Goal: Use online tool/utility: Utilize a website feature to perform a specific function

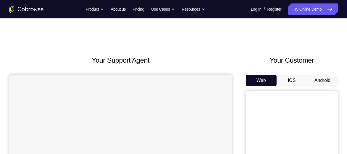
click at [329, 81] on button "Android" at bounding box center [322, 81] width 31 height 12
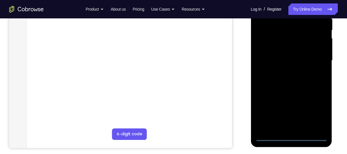
scroll to position [120, 0]
click at [294, 136] on div at bounding box center [291, 60] width 73 height 161
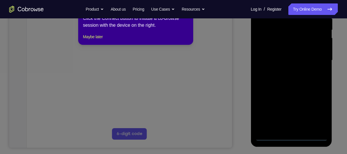
click at [323, 111] on icon at bounding box center [176, 72] width 352 height 163
click at [100, 40] on button "Maybe later" at bounding box center [93, 36] width 20 height 7
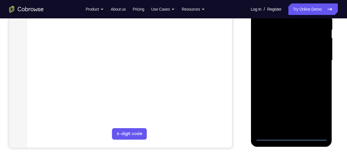
click at [319, 113] on div at bounding box center [291, 60] width 73 height 161
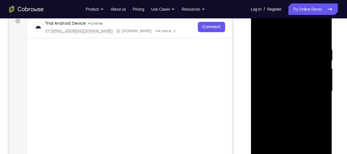
scroll to position [89, 0]
click at [291, 39] on div at bounding box center [291, 91] width 73 height 161
click at [315, 92] on div at bounding box center [291, 91] width 73 height 161
click at [287, 102] on div at bounding box center [291, 91] width 73 height 161
click at [278, 86] on div at bounding box center [291, 91] width 73 height 161
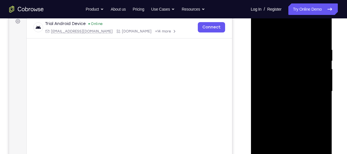
click at [273, 79] on div at bounding box center [291, 91] width 73 height 161
click at [277, 92] on div at bounding box center [291, 91] width 73 height 161
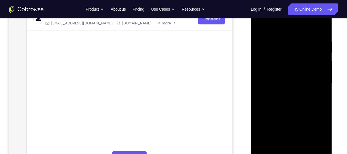
scroll to position [97, 0]
click at [295, 106] on div at bounding box center [291, 82] width 73 height 161
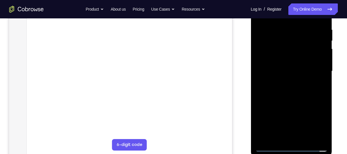
scroll to position [109, 0]
click at [304, 139] on div at bounding box center [291, 71] width 73 height 161
click at [289, 102] on div at bounding box center [291, 71] width 73 height 161
click at [293, 83] on div at bounding box center [291, 71] width 73 height 161
click at [272, 147] on div at bounding box center [291, 71] width 73 height 161
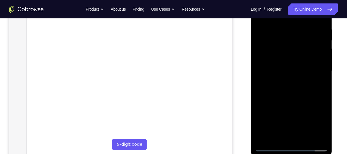
click at [291, 96] on div at bounding box center [291, 71] width 73 height 161
click at [272, 147] on div at bounding box center [291, 71] width 73 height 161
click at [285, 108] on div at bounding box center [291, 71] width 73 height 161
drag, startPoint x: 265, startPoint y: 41, endPoint x: 274, endPoint y: 167, distance: 126.9
click at [274, 154] on html "Online web based iOS Simulators and Android Emulators. Run iPhone, iPad, Mobile…" at bounding box center [292, 72] width 82 height 173
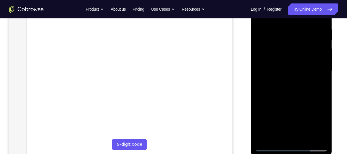
drag, startPoint x: 266, startPoint y: 117, endPoint x: 271, endPoint y: 7, distance: 109.7
click at [271, 7] on div at bounding box center [291, 71] width 73 height 161
click at [271, 146] on div at bounding box center [291, 71] width 73 height 161
click at [286, 81] on div at bounding box center [291, 71] width 73 height 161
click at [301, 88] on div at bounding box center [291, 71] width 73 height 161
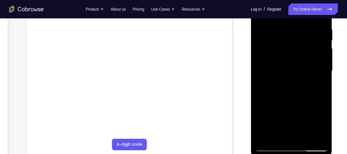
click at [260, 86] on div at bounding box center [291, 71] width 73 height 161
click at [270, 147] on div at bounding box center [291, 71] width 73 height 161
click at [288, 120] on div at bounding box center [291, 71] width 73 height 161
click at [271, 148] on div at bounding box center [291, 71] width 73 height 161
click at [282, 130] on div at bounding box center [291, 71] width 73 height 161
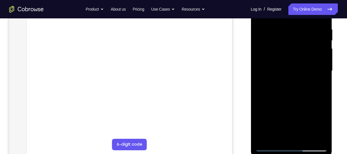
click at [272, 147] on div at bounding box center [291, 71] width 73 height 161
drag, startPoint x: 281, startPoint y: 136, endPoint x: 285, endPoint y: 105, distance: 30.9
click at [285, 105] on div at bounding box center [291, 71] width 73 height 161
click at [280, 116] on div at bounding box center [291, 71] width 73 height 161
click at [271, 148] on div at bounding box center [291, 71] width 73 height 161
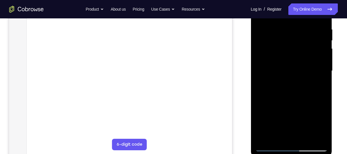
click at [284, 130] on div at bounding box center [291, 71] width 73 height 161
drag, startPoint x: 281, startPoint y: 40, endPoint x: 284, endPoint y: 108, distance: 68.6
click at [284, 108] on div at bounding box center [291, 71] width 73 height 161
drag, startPoint x: 307, startPoint y: 41, endPoint x: 310, endPoint y: 116, distance: 75.7
click at [310, 116] on div at bounding box center [291, 71] width 73 height 161
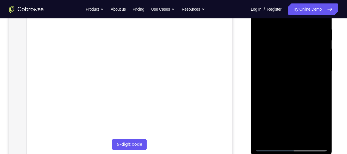
drag, startPoint x: 285, startPoint y: 49, endPoint x: 287, endPoint y: 109, distance: 59.9
click at [287, 109] on div at bounding box center [291, 71] width 73 height 161
drag, startPoint x: 282, startPoint y: 32, endPoint x: 284, endPoint y: 132, distance: 100.1
click at [284, 132] on div at bounding box center [291, 71] width 73 height 161
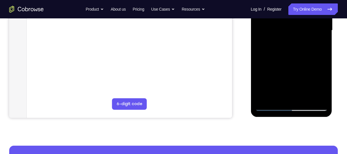
scroll to position [152, 0]
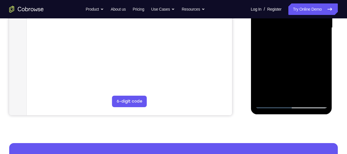
click at [272, 102] on div at bounding box center [291, 27] width 73 height 161
drag, startPoint x: 290, startPoint y: 91, endPoint x: 287, endPoint y: 69, distance: 22.3
click at [287, 69] on div at bounding box center [291, 27] width 73 height 161
click at [282, 79] on div at bounding box center [291, 27] width 73 height 161
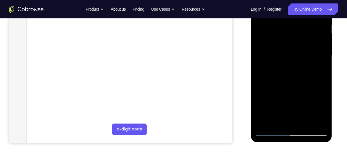
scroll to position [124, 0]
click at [280, 89] on div at bounding box center [291, 56] width 73 height 161
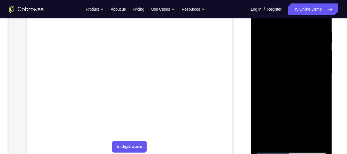
scroll to position [107, 0]
click at [320, 68] on div at bounding box center [291, 73] width 73 height 161
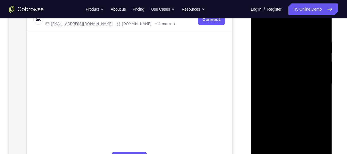
scroll to position [98, 0]
click at [319, 89] on div at bounding box center [291, 82] width 73 height 161
click at [322, 81] on div at bounding box center [291, 82] width 73 height 161
click at [322, 27] on div at bounding box center [291, 82] width 73 height 161
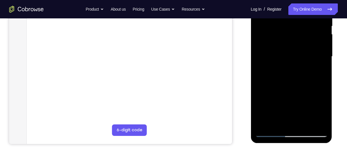
click at [304, 124] on div at bounding box center [291, 56] width 73 height 161
drag, startPoint x: 289, startPoint y: 116, endPoint x: 293, endPoint y: 86, distance: 30.4
click at [293, 86] on div at bounding box center [291, 56] width 73 height 161
click at [286, 114] on div at bounding box center [291, 56] width 73 height 161
click at [271, 133] on div at bounding box center [291, 56] width 73 height 161
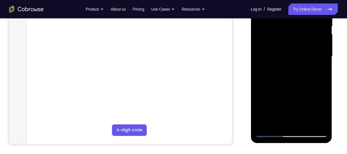
drag, startPoint x: 289, startPoint y: 121, endPoint x: 292, endPoint y: 91, distance: 29.5
click at [292, 91] on div at bounding box center [291, 56] width 73 height 161
click at [286, 102] on div at bounding box center [291, 56] width 73 height 161
click at [271, 133] on div at bounding box center [291, 56] width 73 height 161
click at [270, 132] on div at bounding box center [291, 56] width 73 height 161
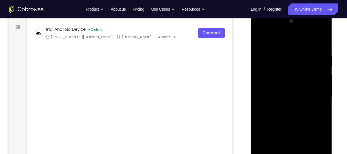
scroll to position [83, 0]
click at [299, 53] on div at bounding box center [291, 97] width 73 height 161
click at [321, 93] on div at bounding box center [291, 97] width 73 height 161
click at [319, 87] on div at bounding box center [291, 97] width 73 height 161
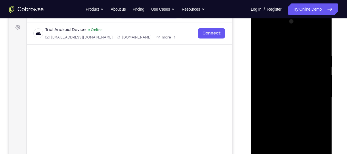
click at [321, 42] on div at bounding box center [291, 97] width 73 height 161
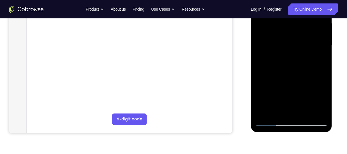
scroll to position [122, 0]
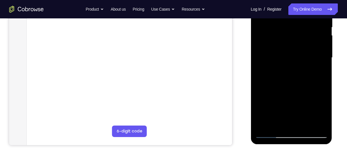
click at [306, 125] on div at bounding box center [291, 57] width 73 height 161
click at [289, 70] on div at bounding box center [291, 57] width 73 height 161
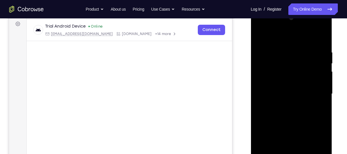
scroll to position [85, 0]
drag, startPoint x: 292, startPoint y: 56, endPoint x: 280, endPoint y: 143, distance: 88.6
click at [280, 143] on div at bounding box center [291, 95] width 73 height 161
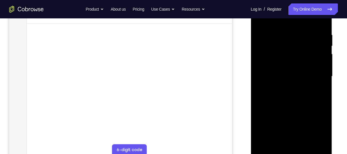
scroll to position [104, 0]
click at [271, 151] on div at bounding box center [291, 76] width 73 height 161
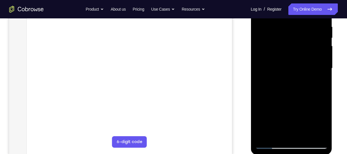
scroll to position [112, 0]
click at [290, 66] on div at bounding box center [291, 68] width 73 height 161
drag, startPoint x: 294, startPoint y: 38, endPoint x: 292, endPoint y: 125, distance: 87.2
click at [292, 125] on div at bounding box center [291, 68] width 73 height 161
drag, startPoint x: 288, startPoint y: 99, endPoint x: 288, endPoint y: 45, distance: 54.1
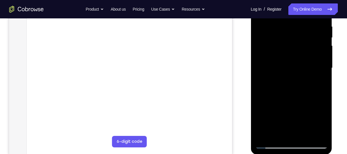
click at [288, 45] on div at bounding box center [291, 68] width 73 height 161
drag, startPoint x: 290, startPoint y: 101, endPoint x: 291, endPoint y: 70, distance: 30.2
click at [291, 70] on div at bounding box center [291, 68] width 73 height 161
drag, startPoint x: 292, startPoint y: 37, endPoint x: 287, endPoint y: 118, distance: 80.7
click at [287, 118] on div at bounding box center [291, 68] width 73 height 161
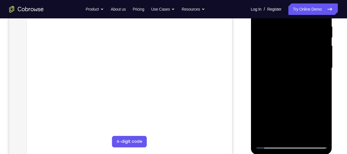
drag, startPoint x: 291, startPoint y: 49, endPoint x: 290, endPoint y: 105, distance: 55.8
click at [290, 105] on div at bounding box center [291, 68] width 73 height 161
drag, startPoint x: 293, startPoint y: 55, endPoint x: 293, endPoint y: 105, distance: 49.5
click at [293, 105] on div at bounding box center [291, 68] width 73 height 161
drag, startPoint x: 293, startPoint y: 58, endPoint x: 294, endPoint y: 87, distance: 29.9
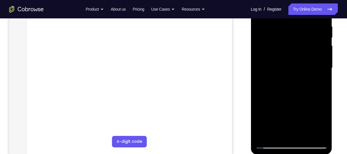
click at [294, 87] on div at bounding box center [291, 68] width 73 height 161
drag, startPoint x: 294, startPoint y: 62, endPoint x: 294, endPoint y: 83, distance: 21.9
click at [294, 83] on div at bounding box center [291, 68] width 73 height 161
drag, startPoint x: 292, startPoint y: 55, endPoint x: 296, endPoint y: 120, distance: 65.1
click at [296, 120] on div at bounding box center [291, 68] width 73 height 161
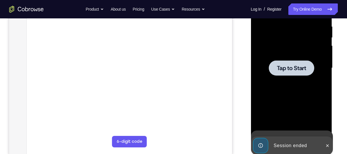
drag, startPoint x: 287, startPoint y: 63, endPoint x: 288, endPoint y: 95, distance: 32.0
click at [289, 77] on div at bounding box center [291, 68] width 73 height 161
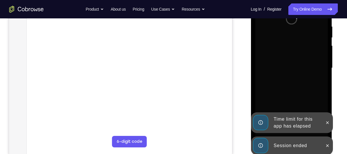
click at [290, 144] on div "Session ended" at bounding box center [296, 146] width 50 height 12
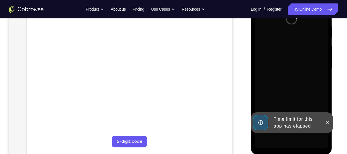
click at [290, 127] on div "Time limit for this app has elapsed" at bounding box center [296, 123] width 50 height 18
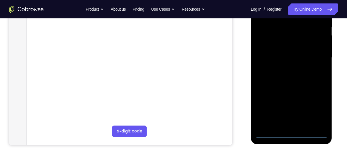
scroll to position [129, 0]
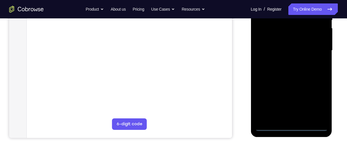
click at [291, 124] on div at bounding box center [291, 50] width 73 height 161
click at [291, 127] on div at bounding box center [291, 50] width 73 height 161
click at [317, 102] on div at bounding box center [291, 50] width 73 height 161
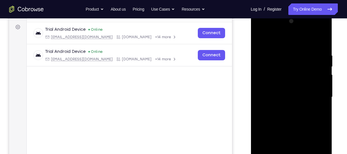
scroll to position [72, 0]
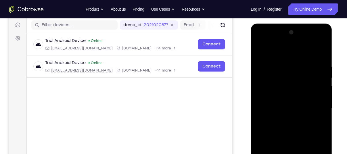
click at [278, 54] on div at bounding box center [291, 108] width 73 height 161
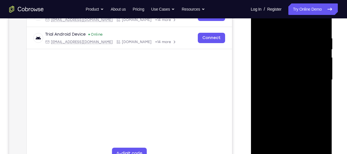
scroll to position [100, 0]
click at [316, 77] on div at bounding box center [291, 79] width 73 height 161
click at [285, 91] on div at bounding box center [291, 79] width 73 height 161
click at [283, 75] on div at bounding box center [291, 79] width 73 height 161
click at [284, 69] on div at bounding box center [291, 79] width 73 height 161
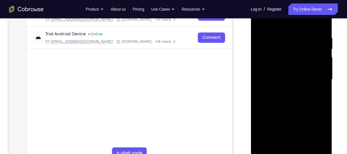
click at [285, 81] on div at bounding box center [291, 79] width 73 height 161
click at [292, 103] on div at bounding box center [291, 79] width 73 height 161
click at [305, 147] on div at bounding box center [291, 79] width 73 height 161
click at [299, 111] on div at bounding box center [291, 79] width 73 height 161
click at [302, 78] on div at bounding box center [291, 79] width 73 height 161
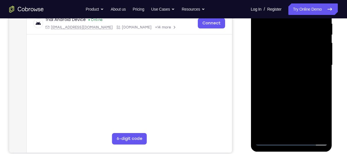
scroll to position [116, 0]
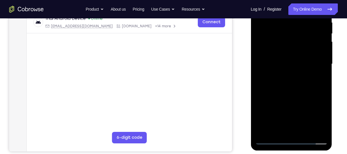
click at [272, 142] on div at bounding box center [291, 64] width 73 height 161
click at [287, 60] on div at bounding box center [291, 64] width 73 height 161
click at [271, 144] on div at bounding box center [291, 64] width 73 height 161
click at [295, 74] on div at bounding box center [291, 64] width 73 height 161
click at [270, 139] on div at bounding box center [291, 64] width 73 height 161
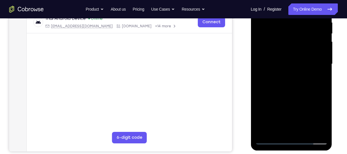
click at [289, 75] on div at bounding box center [291, 64] width 73 height 161
click at [271, 142] on div at bounding box center [291, 64] width 73 height 161
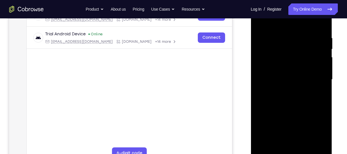
scroll to position [108, 0]
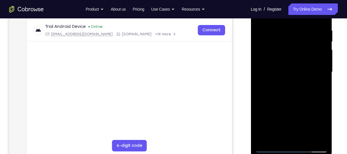
click at [320, 140] on div at bounding box center [291, 72] width 73 height 161
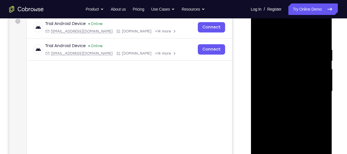
scroll to position [88, 0]
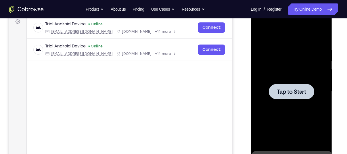
click at [291, 91] on span "Tap to Start" at bounding box center [291, 92] width 29 height 6
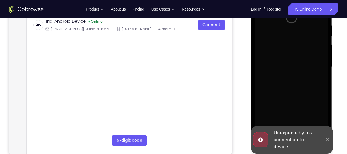
scroll to position [119, 0]
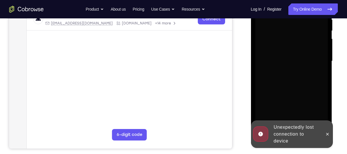
click at [277, 127] on div "Unexpectedly lost connection to device" at bounding box center [296, 134] width 50 height 25
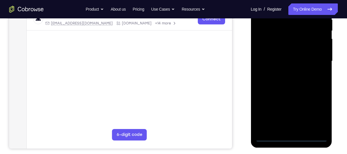
click at [289, 138] on div at bounding box center [291, 61] width 73 height 161
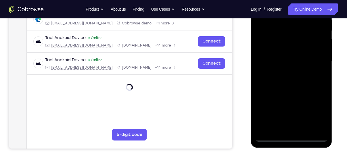
click at [316, 112] on div at bounding box center [291, 61] width 73 height 161
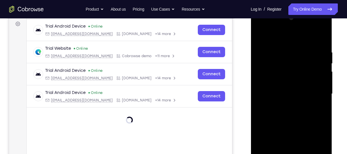
scroll to position [69, 0]
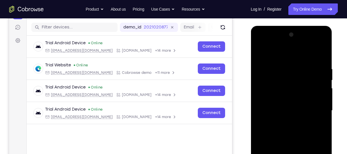
click at [288, 56] on div at bounding box center [291, 110] width 73 height 161
click at [316, 108] on div at bounding box center [291, 110] width 73 height 161
click at [283, 121] on div at bounding box center [291, 110] width 73 height 161
click at [283, 104] on div at bounding box center [291, 110] width 73 height 161
click at [285, 100] on div at bounding box center [291, 110] width 73 height 161
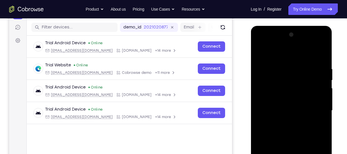
click at [288, 112] on div at bounding box center [291, 110] width 73 height 161
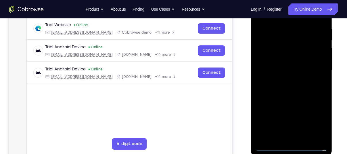
scroll to position [106, 0]
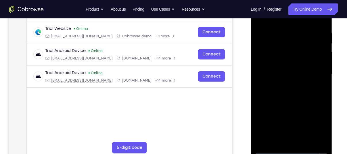
click at [293, 103] on div at bounding box center [291, 74] width 73 height 161
click at [305, 142] on div at bounding box center [291, 74] width 73 height 161
click at [289, 104] on div at bounding box center [291, 74] width 73 height 161
click at [289, 82] on div at bounding box center [291, 74] width 73 height 161
click at [271, 152] on div at bounding box center [291, 74] width 73 height 161
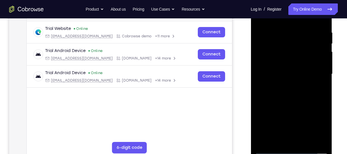
click at [279, 70] on div at bounding box center [291, 74] width 73 height 161
click at [270, 150] on div at bounding box center [291, 74] width 73 height 161
click at [278, 142] on div at bounding box center [291, 74] width 73 height 161
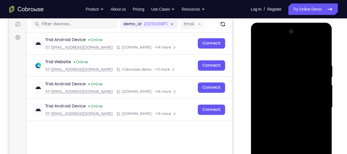
scroll to position [71, 0]
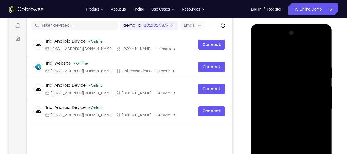
drag, startPoint x: 290, startPoint y: 49, endPoint x: 285, endPoint y: 13, distance: 37.0
click at [285, 24] on html "Online web based iOS Simulators and Android Emulators. Run iPhone, iPad, Mobile…" at bounding box center [292, 110] width 82 height 173
drag, startPoint x: 283, startPoint y: 53, endPoint x: 278, endPoint y: 14, distance: 38.6
click at [278, 24] on html "Online web based iOS Simulators and Android Emulators. Run iPhone, iPad, Mobile…" at bounding box center [292, 110] width 82 height 173
click at [281, 50] on div at bounding box center [291, 108] width 73 height 161
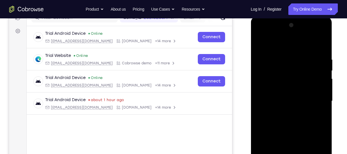
scroll to position [85, 0]
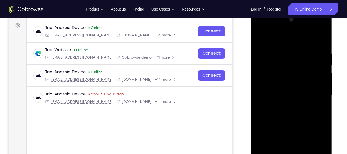
click at [291, 114] on div at bounding box center [291, 95] width 73 height 161
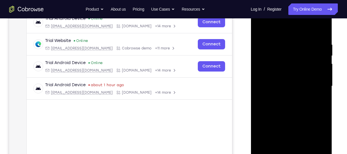
scroll to position [94, 0]
drag, startPoint x: 293, startPoint y: 127, endPoint x: 290, endPoint y: 32, distance: 94.4
click at [290, 32] on div at bounding box center [291, 85] width 73 height 161
drag, startPoint x: 295, startPoint y: 121, endPoint x: 295, endPoint y: -24, distance: 145.6
click at [295, 1] on html "Online web based iOS Simulators and Android Emulators. Run iPhone, iPad, Mobile…" at bounding box center [292, 87] width 82 height 173
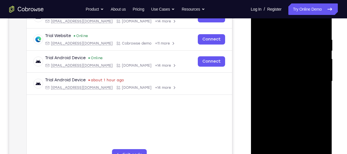
scroll to position [99, 0]
drag, startPoint x: 300, startPoint y: 98, endPoint x: 291, endPoint y: -26, distance: 123.8
click at [291, 0] on html "Online web based iOS Simulators and Android Emulators. Run iPhone, iPad, Mobile…" at bounding box center [292, 82] width 82 height 173
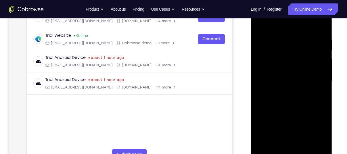
click at [269, 124] on div at bounding box center [291, 81] width 73 height 161
click at [268, 124] on div at bounding box center [291, 81] width 73 height 161
click at [267, 39] on div at bounding box center [291, 81] width 73 height 161
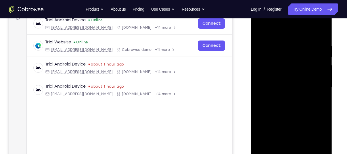
click at [323, 74] on div at bounding box center [291, 87] width 73 height 161
click at [269, 64] on div at bounding box center [291, 87] width 73 height 161
click at [278, 65] on div at bounding box center [291, 87] width 73 height 161
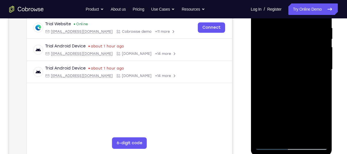
scroll to position [111, 0]
click at [289, 73] on div at bounding box center [291, 69] width 73 height 161
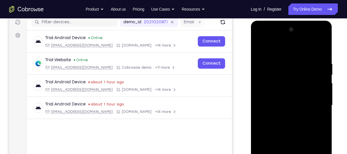
scroll to position [70, 0]
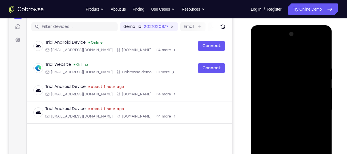
click at [260, 44] on div at bounding box center [291, 110] width 73 height 161
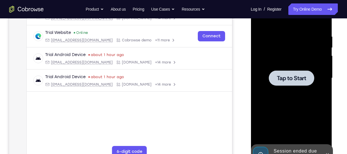
click at [280, 109] on div at bounding box center [291, 78] width 73 height 161
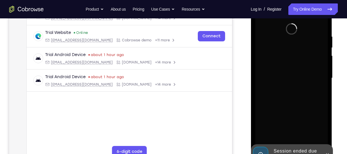
click at [270, 146] on div "Session ended due to inactivity" at bounding box center [287, 154] width 71 height 21
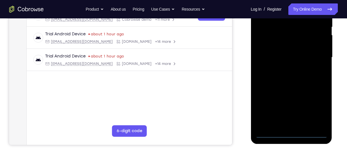
scroll to position [123, 0]
click at [290, 134] on div at bounding box center [291, 57] width 73 height 161
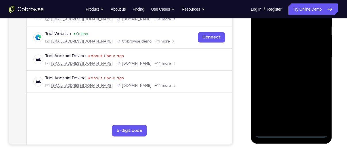
click at [317, 108] on div at bounding box center [291, 57] width 73 height 161
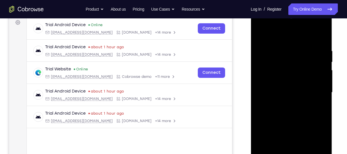
scroll to position [88, 0]
click at [273, 37] on div at bounding box center [291, 92] width 73 height 161
click at [316, 92] on div at bounding box center [291, 92] width 73 height 161
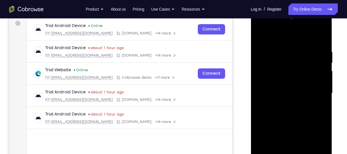
scroll to position [142, 0]
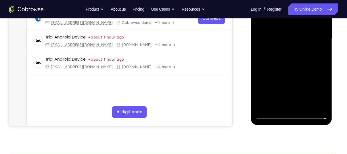
click at [301, 108] on div at bounding box center [291, 38] width 73 height 161
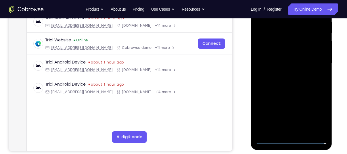
click at [280, 56] on div at bounding box center [291, 63] width 73 height 161
click at [282, 54] on div at bounding box center [291, 63] width 73 height 161
click at [293, 66] on div at bounding box center [291, 63] width 73 height 161
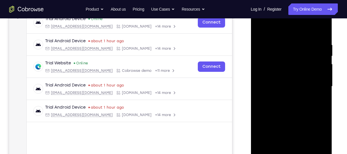
scroll to position [94, 0]
click at [290, 112] on div at bounding box center [291, 86] width 73 height 161
click at [279, 43] on div at bounding box center [291, 86] width 73 height 161
drag, startPoint x: 283, startPoint y: 29, endPoint x: 282, endPoint y: -4, distance: 33.1
click at [282, 1] on html "Online web based iOS Simulators and Android Emulators. Run iPhone, iPad, Mobile…" at bounding box center [292, 87] width 82 height 173
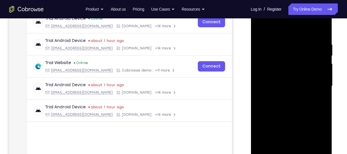
click at [322, 32] on div at bounding box center [291, 86] width 73 height 161
click at [322, 27] on div at bounding box center [291, 86] width 73 height 161
drag, startPoint x: 288, startPoint y: 42, endPoint x: 293, endPoint y: 123, distance: 80.7
click at [293, 123] on div at bounding box center [291, 86] width 73 height 161
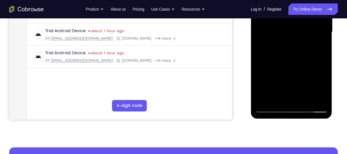
click at [305, 101] on div at bounding box center [291, 32] width 73 height 161
click at [295, 64] on div at bounding box center [291, 32] width 73 height 161
click at [272, 111] on div at bounding box center [291, 32] width 73 height 161
click at [272, 108] on div at bounding box center [291, 32] width 73 height 161
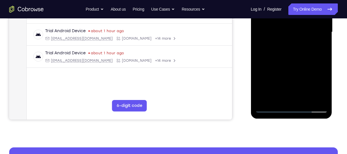
click at [272, 108] on div at bounding box center [291, 32] width 73 height 161
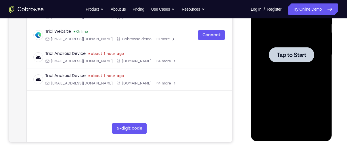
scroll to position [124, 0]
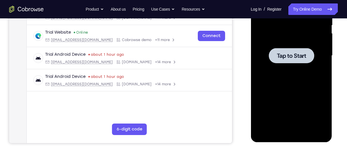
click at [284, 47] on div at bounding box center [291, 55] width 73 height 161
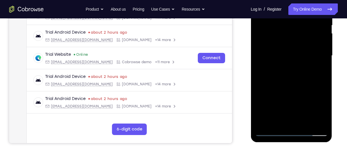
click at [289, 131] on div at bounding box center [291, 55] width 73 height 161
click at [316, 105] on div at bounding box center [291, 55] width 73 height 161
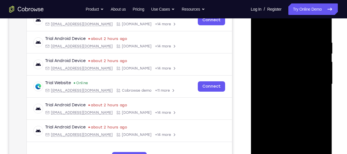
scroll to position [96, 0]
click at [274, 26] on div at bounding box center [291, 84] width 73 height 161
click at [314, 81] on div at bounding box center [291, 84] width 73 height 161
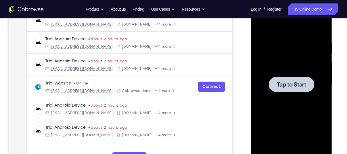
click at [295, 71] on div at bounding box center [291, 84] width 73 height 161
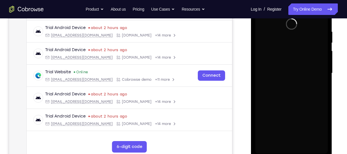
scroll to position [107, 0]
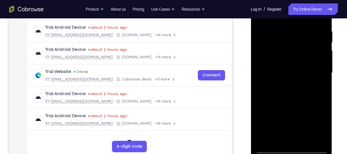
click at [291, 150] on div at bounding box center [291, 73] width 73 height 161
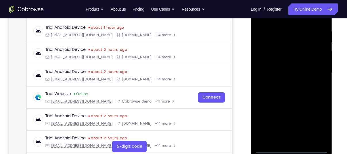
click at [318, 118] on div at bounding box center [291, 73] width 73 height 161
click at [319, 122] on div at bounding box center [291, 73] width 73 height 161
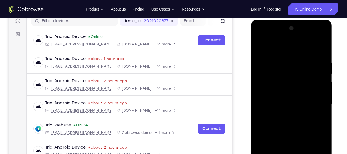
scroll to position [75, 0]
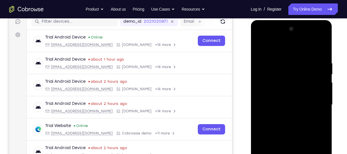
click at [277, 48] on div at bounding box center [291, 104] width 73 height 161
click at [313, 104] on div at bounding box center [291, 104] width 73 height 161
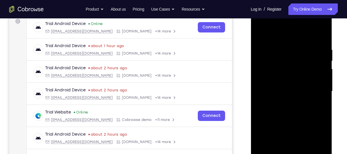
scroll to position [89, 0]
click at [287, 101] on div at bounding box center [291, 91] width 73 height 161
click at [290, 79] on div at bounding box center [291, 91] width 73 height 161
click at [274, 90] on div at bounding box center [291, 91] width 73 height 161
click at [295, 81] on div at bounding box center [291, 91] width 73 height 161
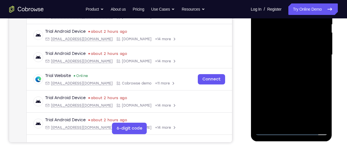
scroll to position [125, 0]
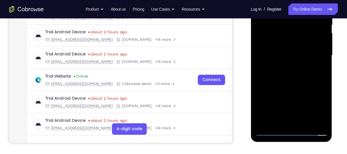
click at [307, 124] on div at bounding box center [291, 55] width 73 height 161
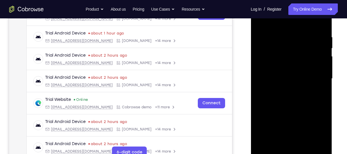
scroll to position [101, 0]
click at [290, 111] on div at bounding box center [291, 79] width 73 height 161
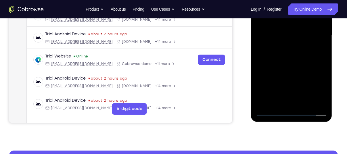
scroll to position [110, 0]
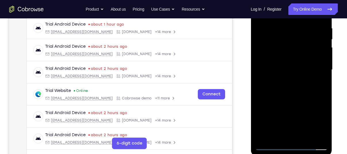
click at [289, 67] on div at bounding box center [291, 69] width 73 height 161
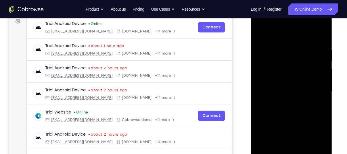
scroll to position [88, 0]
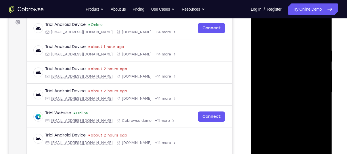
click at [278, 37] on div at bounding box center [291, 92] width 73 height 161
click at [288, 87] on div at bounding box center [291, 92] width 73 height 161
click at [285, 43] on div at bounding box center [291, 92] width 73 height 161
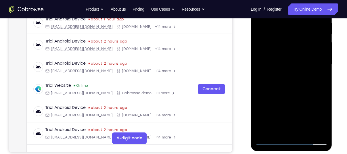
drag, startPoint x: 293, startPoint y: 115, endPoint x: 295, endPoint y: 75, distance: 39.5
click at [295, 75] on div at bounding box center [291, 64] width 73 height 161
drag, startPoint x: 288, startPoint y: 43, endPoint x: 289, endPoint y: 81, distance: 38.0
click at [289, 81] on div at bounding box center [291, 64] width 73 height 161
click at [280, 133] on div at bounding box center [291, 64] width 73 height 161
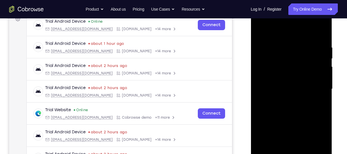
scroll to position [85, 0]
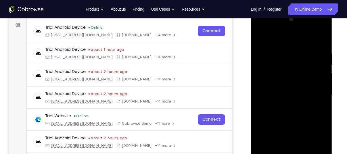
click at [283, 37] on div at bounding box center [291, 95] width 73 height 161
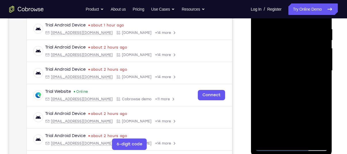
scroll to position [110, 0]
click at [263, 89] on div at bounding box center [291, 70] width 73 height 161
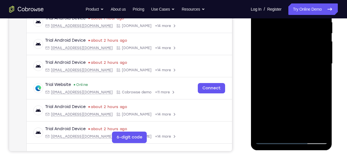
scroll to position [116, 0]
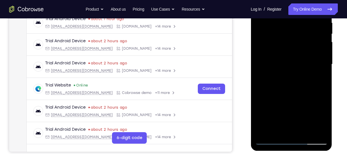
drag, startPoint x: 289, startPoint y: 135, endPoint x: 287, endPoint y: -13, distance: 147.9
click at [287, 0] on div at bounding box center [291, 64] width 73 height 161
drag, startPoint x: 286, startPoint y: 115, endPoint x: 295, endPoint y: 33, distance: 82.8
click at [295, 33] on div at bounding box center [291, 64] width 73 height 161
drag, startPoint x: 290, startPoint y: 102, endPoint x: 290, endPoint y: 41, distance: 60.7
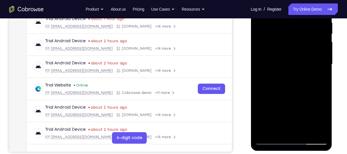
click at [290, 47] on div at bounding box center [291, 64] width 73 height 161
drag, startPoint x: 283, startPoint y: 105, endPoint x: 279, endPoint y: -1, distance: 105.7
click at [279, 0] on div at bounding box center [291, 64] width 73 height 161
drag, startPoint x: 281, startPoint y: 92, endPoint x: 284, endPoint y: 28, distance: 64.5
click at [284, 28] on div at bounding box center [291, 64] width 73 height 161
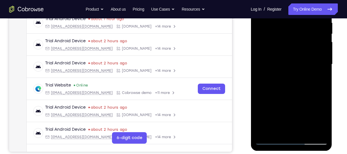
drag, startPoint x: 282, startPoint y: 108, endPoint x: 293, endPoint y: 44, distance: 65.8
click at [293, 44] on div at bounding box center [291, 64] width 73 height 161
drag, startPoint x: 287, startPoint y: 102, endPoint x: 286, endPoint y: -20, distance: 122.3
click at [286, 0] on div at bounding box center [291, 65] width 81 height 171
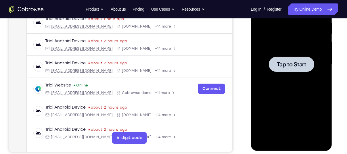
click at [282, 83] on div at bounding box center [291, 64] width 73 height 161
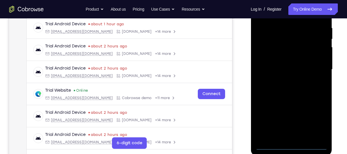
scroll to position [121, 0]
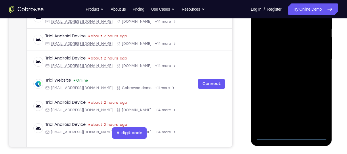
click at [290, 137] on div at bounding box center [291, 59] width 73 height 161
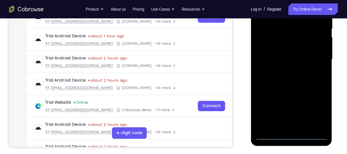
click at [317, 112] on div at bounding box center [291, 59] width 73 height 161
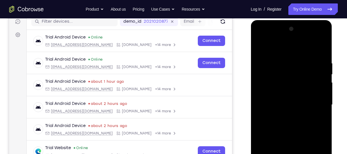
scroll to position [76, 0]
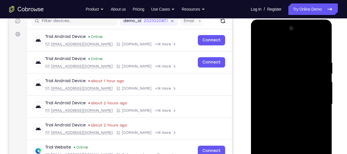
click at [285, 47] on div at bounding box center [291, 104] width 73 height 161
click at [316, 101] on div at bounding box center [291, 104] width 73 height 161
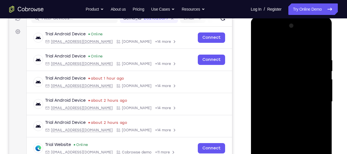
scroll to position [79, 0]
click at [285, 113] on div at bounding box center [291, 101] width 73 height 161
click at [286, 92] on div at bounding box center [291, 101] width 73 height 161
click at [283, 96] on div at bounding box center [291, 101] width 73 height 161
click at [293, 88] on div at bounding box center [291, 101] width 73 height 161
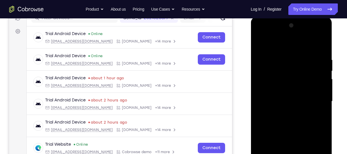
drag, startPoint x: 291, startPoint y: 44, endPoint x: 292, endPoint y: 19, distance: 25.0
click at [292, 19] on div at bounding box center [291, 102] width 81 height 171
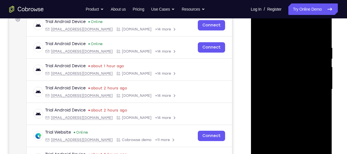
scroll to position [127, 0]
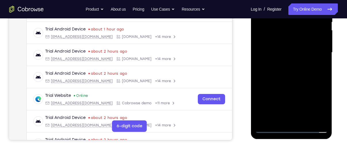
click at [307, 121] on div at bounding box center [291, 52] width 73 height 161
click at [291, 84] on div at bounding box center [291, 52] width 73 height 161
click at [272, 128] on div at bounding box center [291, 52] width 73 height 161
click at [319, 120] on div at bounding box center [291, 52] width 73 height 161
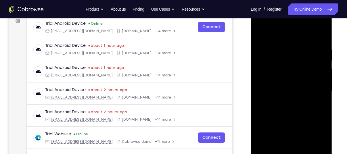
scroll to position [89, 0]
click at [267, 54] on div at bounding box center [291, 90] width 73 height 161
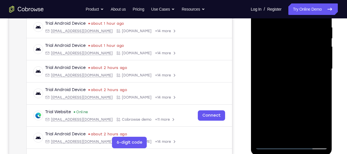
scroll to position [111, 0]
click at [264, 80] on div at bounding box center [291, 68] width 73 height 161
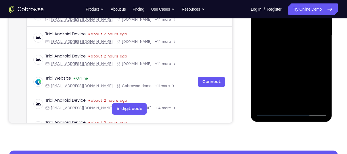
scroll to position [145, 0]
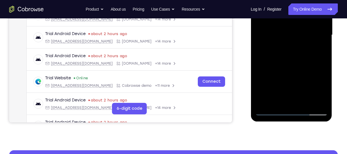
click at [262, 100] on div at bounding box center [291, 35] width 73 height 161
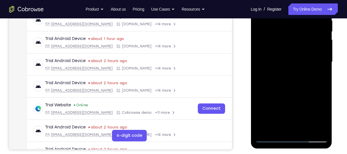
scroll to position [118, 0]
drag, startPoint x: 298, startPoint y: 87, endPoint x: 300, endPoint y: 61, distance: 25.6
click at [300, 61] on div at bounding box center [291, 62] width 73 height 161
drag, startPoint x: 295, startPoint y: 96, endPoint x: 296, endPoint y: 74, distance: 22.5
click at [296, 74] on div at bounding box center [291, 62] width 73 height 161
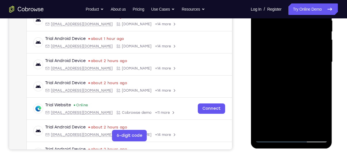
drag, startPoint x: 289, startPoint y: 98, endPoint x: 292, endPoint y: 72, distance: 25.5
click at [292, 72] on div at bounding box center [291, 62] width 73 height 161
drag, startPoint x: 291, startPoint y: 93, endPoint x: 292, endPoint y: 74, distance: 19.6
click at [292, 74] on div at bounding box center [291, 62] width 73 height 161
drag, startPoint x: 289, startPoint y: 96, endPoint x: 291, endPoint y: 68, distance: 28.8
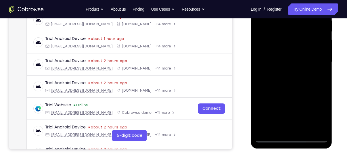
click at [291, 68] on div at bounding box center [291, 62] width 73 height 161
drag, startPoint x: 286, startPoint y: 94, endPoint x: 289, endPoint y: 67, distance: 26.9
click at [289, 67] on div at bounding box center [291, 62] width 73 height 161
drag, startPoint x: 290, startPoint y: 92, endPoint x: 291, endPoint y: 71, distance: 20.7
click at [291, 71] on div at bounding box center [291, 62] width 73 height 161
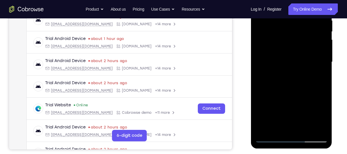
drag, startPoint x: 290, startPoint y: 98, endPoint x: 294, endPoint y: 72, distance: 26.8
click at [294, 72] on div at bounding box center [291, 62] width 73 height 161
drag, startPoint x: 298, startPoint y: 96, endPoint x: 298, endPoint y: 77, distance: 18.7
click at [298, 77] on div at bounding box center [291, 62] width 73 height 161
drag, startPoint x: 293, startPoint y: 97, endPoint x: 299, endPoint y: 107, distance: 12.0
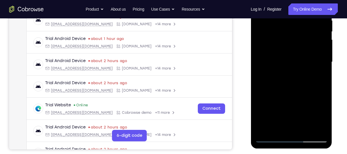
click at [299, 107] on div at bounding box center [291, 62] width 73 height 161
click at [279, 55] on div at bounding box center [291, 62] width 73 height 161
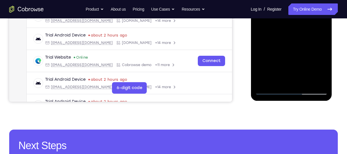
scroll to position [166, 0]
click at [270, 60] on div at bounding box center [291, 14] width 73 height 161
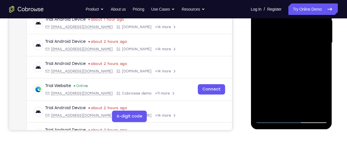
scroll to position [138, 0]
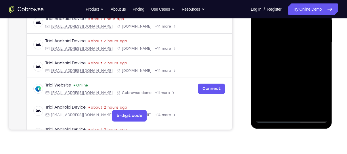
drag, startPoint x: 279, startPoint y: 70, endPoint x: 279, endPoint y: 42, distance: 28.5
click at [279, 42] on div at bounding box center [291, 42] width 73 height 161
drag, startPoint x: 276, startPoint y: 89, endPoint x: 281, endPoint y: 58, distance: 30.8
click at [281, 58] on div at bounding box center [291, 42] width 73 height 161
click at [271, 121] on div at bounding box center [291, 42] width 73 height 161
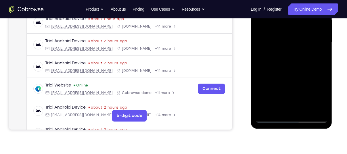
click at [297, 74] on div at bounding box center [291, 42] width 73 height 161
click at [270, 117] on div at bounding box center [291, 42] width 73 height 161
click at [313, 74] on div at bounding box center [291, 42] width 73 height 161
click at [270, 118] on div at bounding box center [291, 42] width 73 height 161
click at [283, 71] on div at bounding box center [291, 42] width 73 height 161
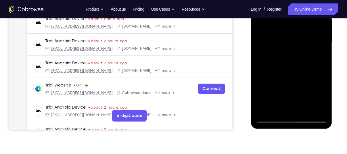
click at [271, 119] on div at bounding box center [291, 42] width 73 height 161
click at [270, 94] on div at bounding box center [291, 42] width 73 height 161
click at [270, 118] on div at bounding box center [291, 42] width 73 height 161
drag, startPoint x: 286, startPoint y: 45, endPoint x: 284, endPoint y: 76, distance: 30.3
click at [284, 76] on div at bounding box center [291, 42] width 73 height 161
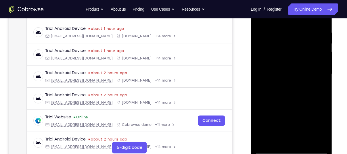
scroll to position [104, 0]
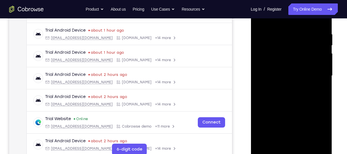
click at [263, 72] on div at bounding box center [291, 75] width 73 height 161
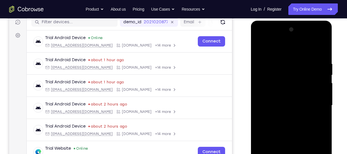
scroll to position [75, 0]
click at [308, 61] on div at bounding box center [291, 105] width 73 height 161
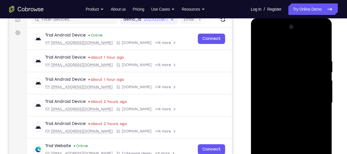
scroll to position [77, 0]
click at [323, 29] on div at bounding box center [291, 102] width 73 height 161
click at [269, 58] on div at bounding box center [291, 102] width 73 height 161
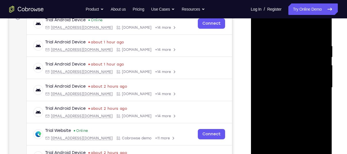
scroll to position [93, 0]
click at [321, 33] on div at bounding box center [291, 87] width 73 height 161
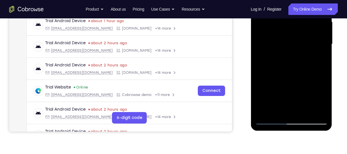
scroll to position [142, 0]
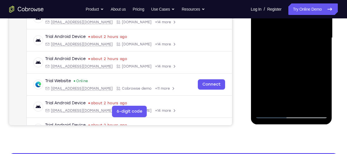
click at [305, 106] on div at bounding box center [291, 37] width 73 height 161
click at [272, 114] on div at bounding box center [291, 37] width 73 height 161
drag, startPoint x: 296, startPoint y: 79, endPoint x: 302, endPoint y: 7, distance: 72.2
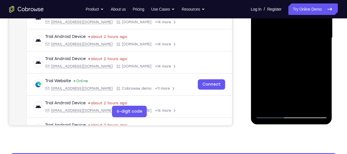
click at [302, 7] on div at bounding box center [291, 37] width 73 height 161
click at [318, 105] on div at bounding box center [291, 37] width 73 height 161
